Goal: Task Accomplishment & Management: Manage account settings

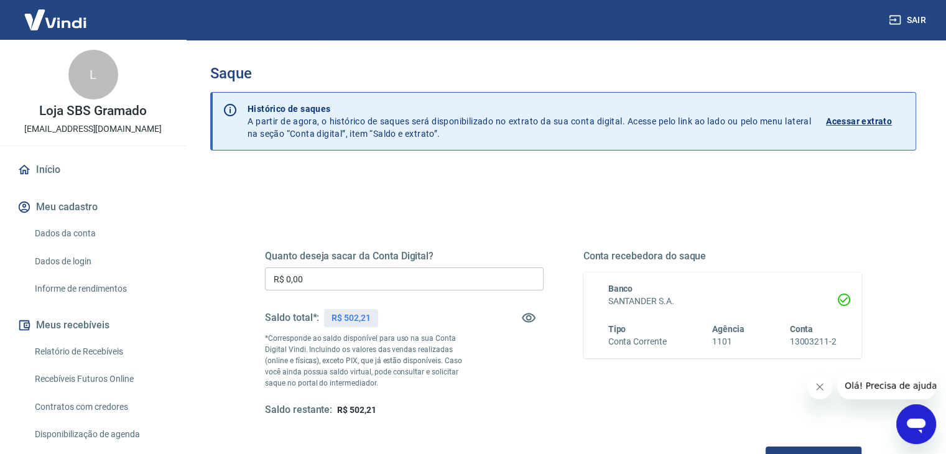
click at [366, 276] on input "R$ 0,00" at bounding box center [404, 278] width 279 height 23
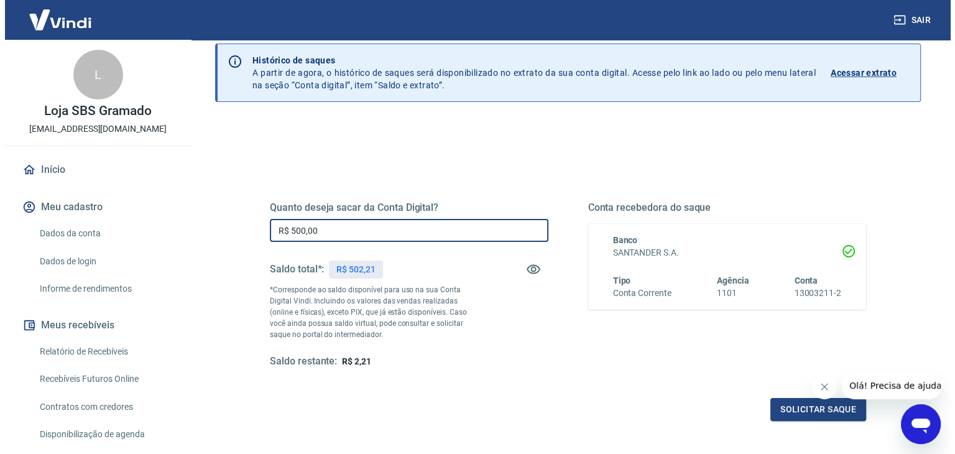
scroll to position [83, 0]
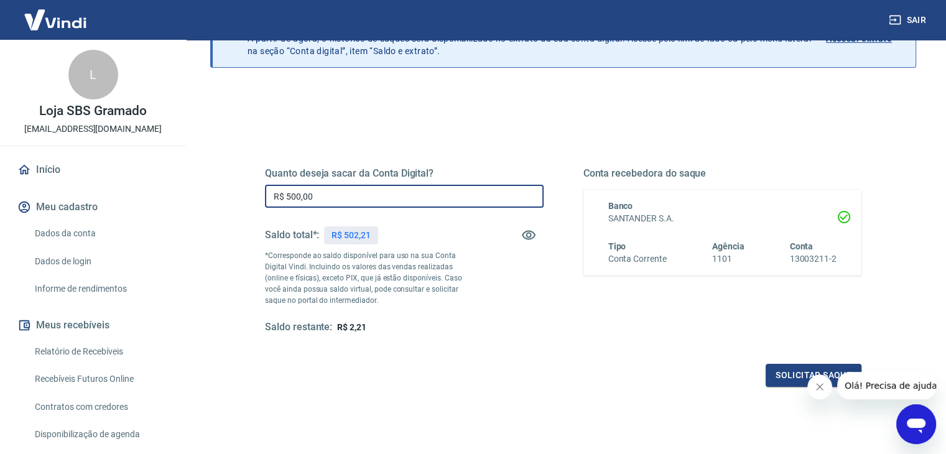
type input "R$ 500,00"
click at [822, 395] on button "Fechar mensagem da empresa" at bounding box center [819, 386] width 25 height 25
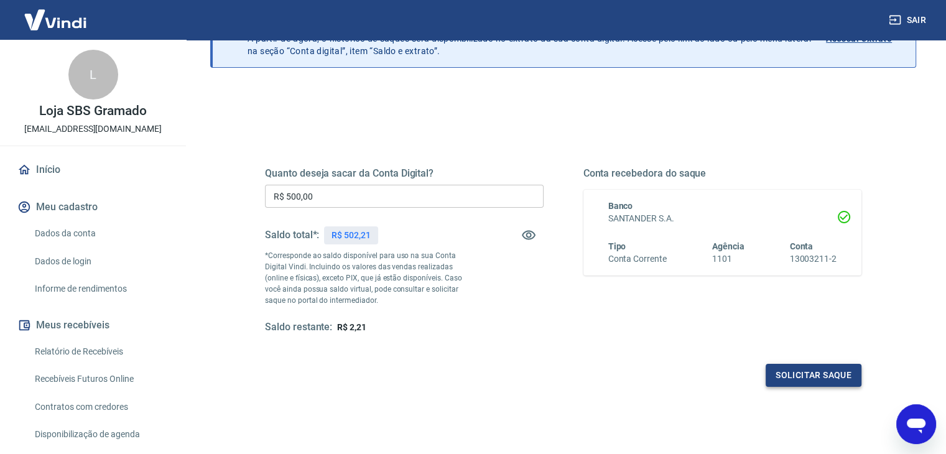
click at [814, 377] on button "Solicitar saque" at bounding box center [814, 375] width 96 height 23
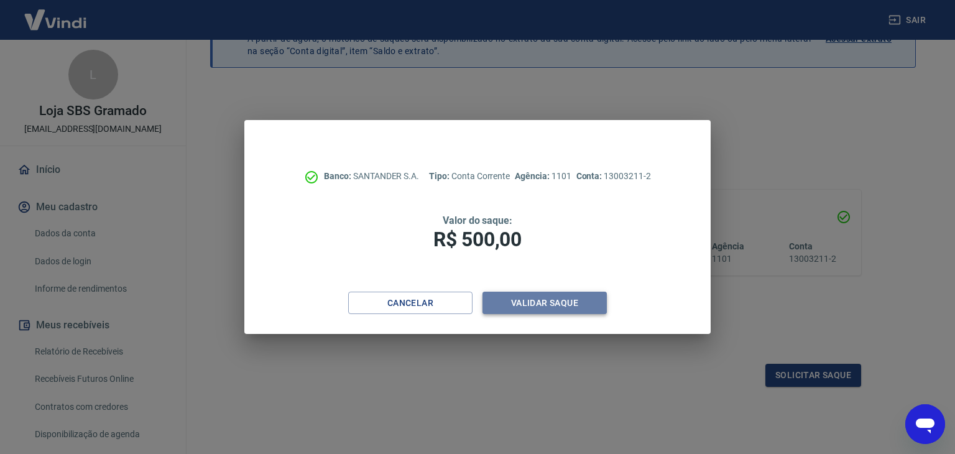
click at [535, 304] on button "Validar saque" at bounding box center [545, 303] width 124 height 23
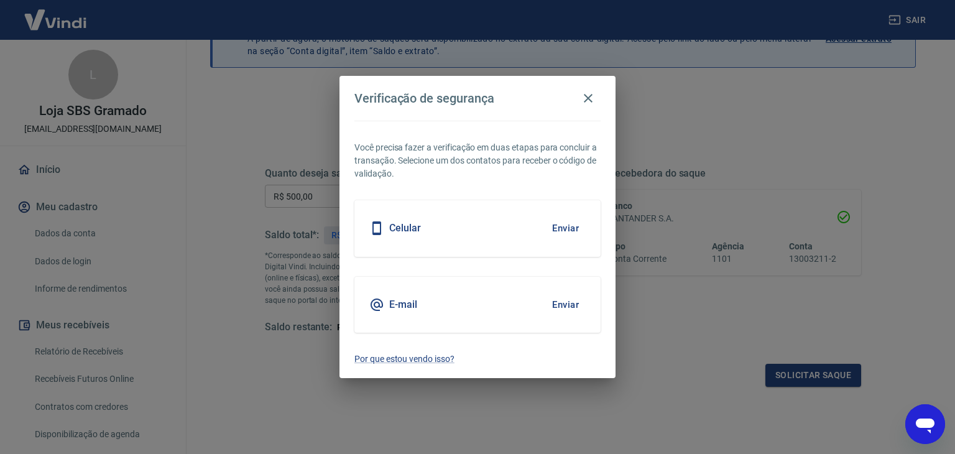
click at [439, 308] on div "E-mail Enviar" at bounding box center [478, 305] width 246 height 56
click at [572, 302] on button "Enviar" at bounding box center [565, 305] width 40 height 26
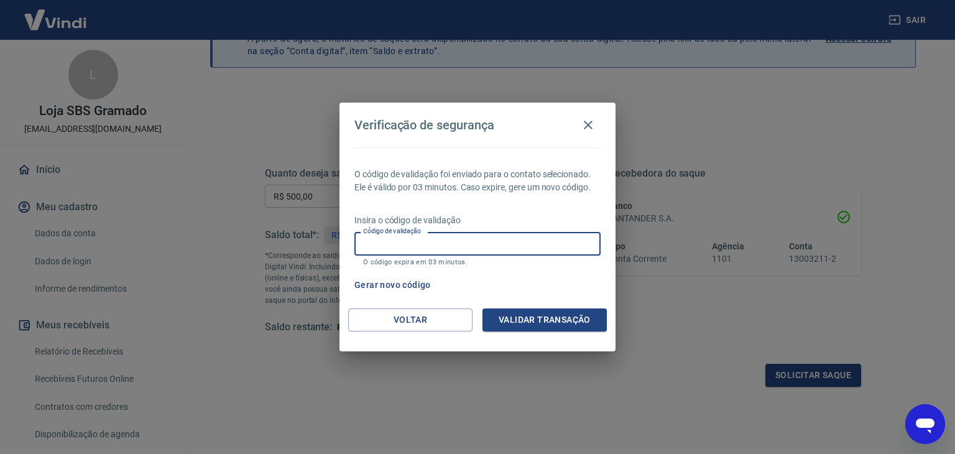
paste input "555587"
type input "555587"
click at [550, 319] on button "Validar transação" at bounding box center [545, 320] width 124 height 23
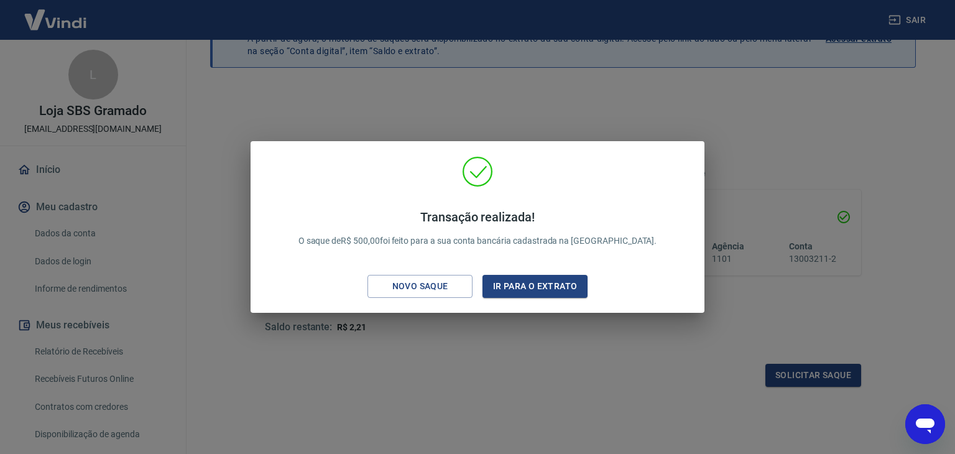
click at [595, 105] on div "Transação realizada! O saque de R$ 500,00 foi feito para a sua conta bancária c…" at bounding box center [477, 227] width 955 height 454
